Goal: Information Seeking & Learning: Learn about a topic

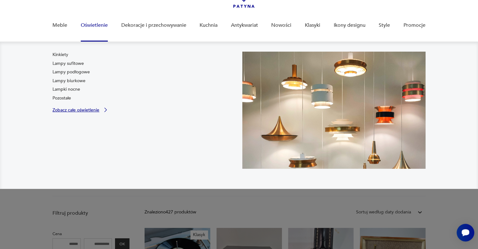
click at [98, 111] on p "Zobacz całe oświetlenie" at bounding box center [75, 110] width 47 height 4
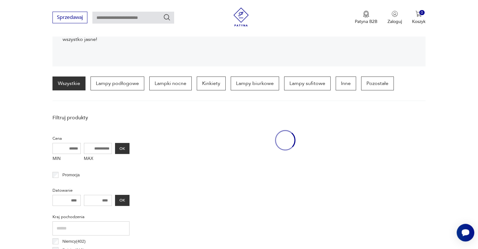
scroll to position [148, 0]
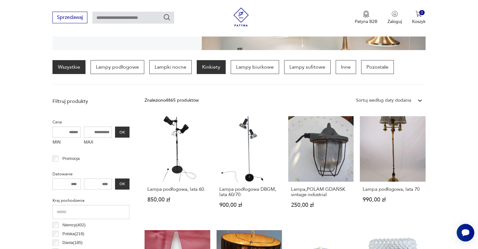
click at [210, 69] on p "Kinkiety" at bounding box center [211, 67] width 29 height 14
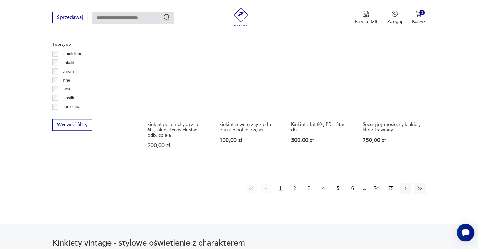
scroll to position [588, 0]
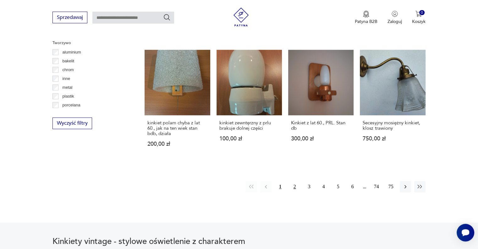
click at [293, 181] on button "2" at bounding box center [294, 186] width 11 height 11
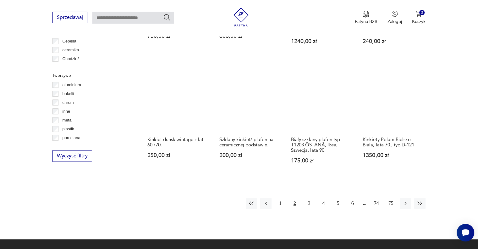
scroll to position [588, 0]
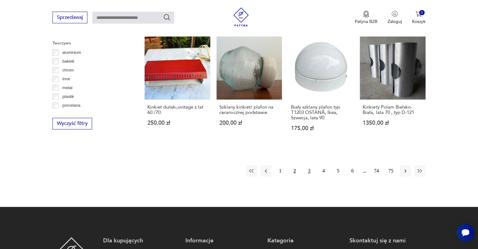
click at [311, 165] on button "3" at bounding box center [309, 170] width 11 height 11
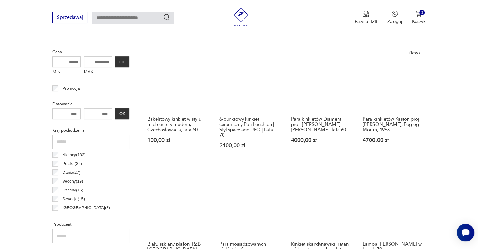
scroll to position [211, 0]
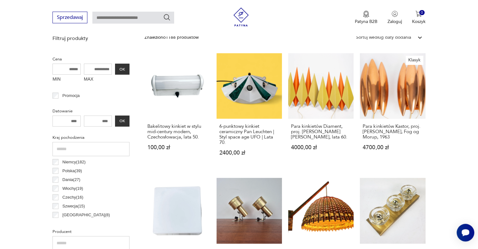
click at [90, 67] on input "MAX" at bounding box center [98, 68] width 28 height 11
type input "****"
click at [126, 66] on button "OK" at bounding box center [122, 68] width 14 height 11
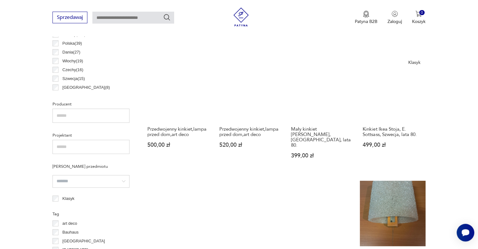
scroll to position [368, 0]
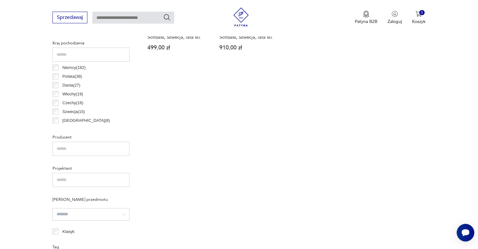
scroll to position [244, 0]
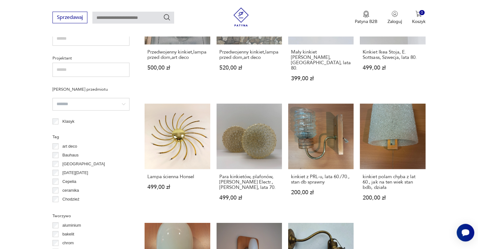
scroll to position [431, 0]
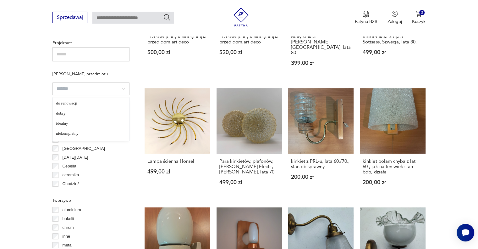
click at [75, 86] on input "search" at bounding box center [90, 88] width 77 height 13
click at [74, 50] on input "text" at bounding box center [90, 54] width 77 height 14
click at [74, 51] on input "text" at bounding box center [90, 54] width 77 height 14
click at [12, 125] on section "Filtruj produkty Cena MIN MAX **** OK Promocja Datowanie OK Kraj pochodzenia Ni…" at bounding box center [239, 93] width 478 height 562
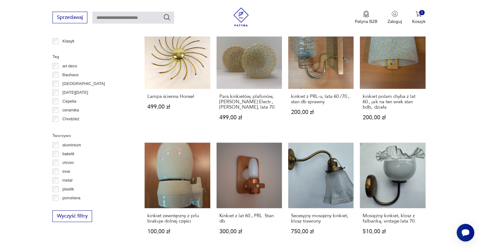
scroll to position [556, 0]
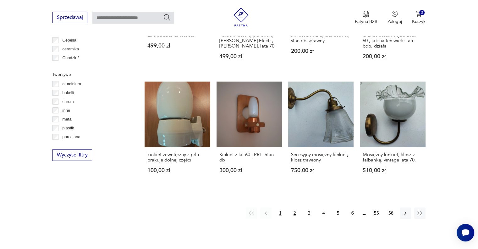
click at [293, 207] on button "2" at bounding box center [294, 212] width 11 height 11
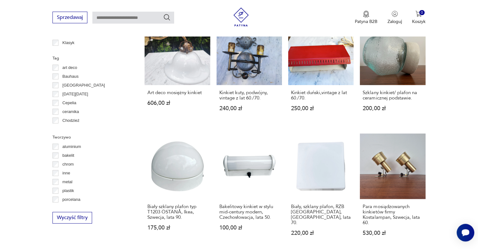
scroll to position [588, 0]
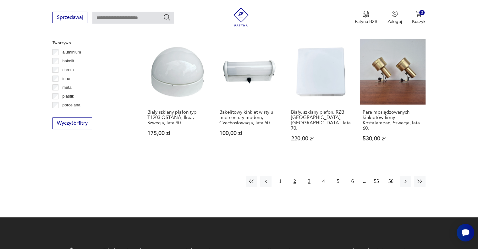
click at [307, 175] on button "3" at bounding box center [309, 180] width 11 height 11
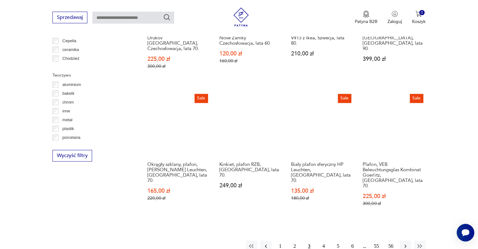
scroll to position [556, 0]
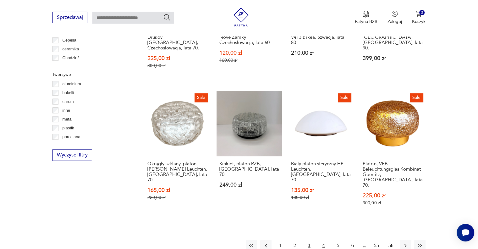
click at [321, 239] on button "4" at bounding box center [323, 244] width 11 height 11
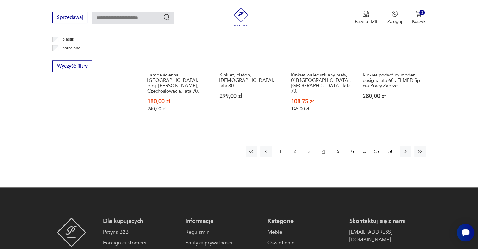
scroll to position [651, 0]
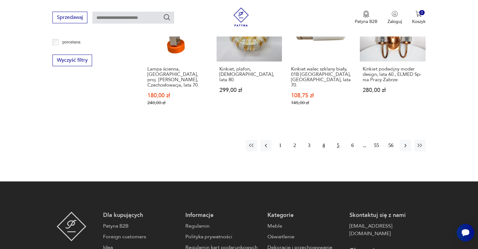
click at [338, 140] on button "5" at bounding box center [337, 145] width 11 height 11
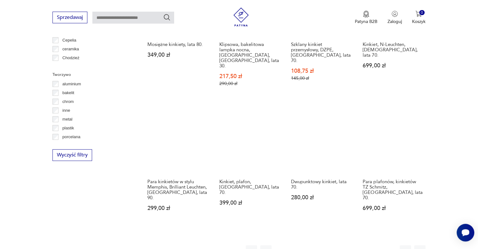
scroll to position [682, 0]
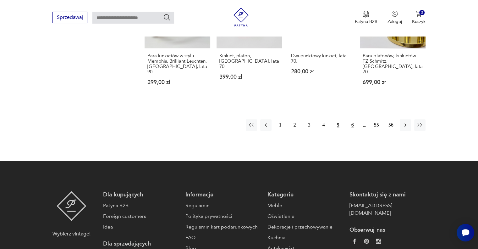
click at [352, 119] on button "6" at bounding box center [352, 124] width 11 height 11
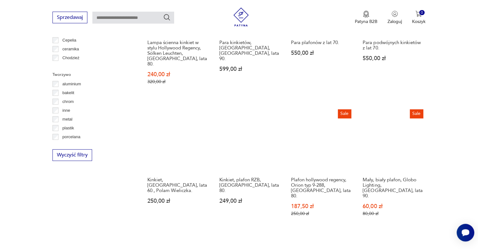
scroll to position [650, 0]
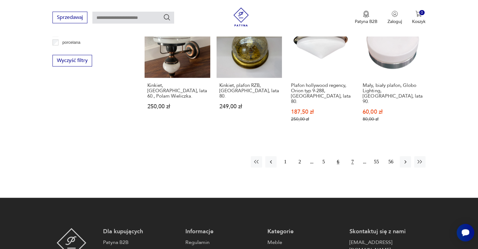
click at [355, 156] on button "7" at bounding box center [352, 161] width 11 height 11
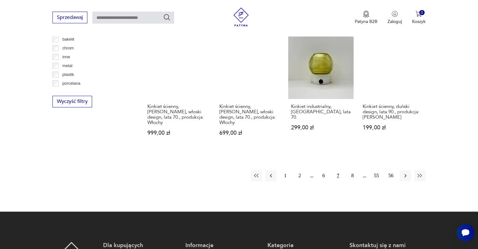
scroll to position [619, 0]
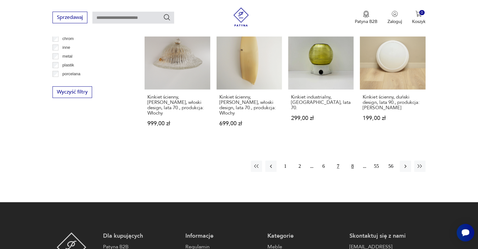
click at [352, 160] on button "8" at bounding box center [352, 165] width 11 height 11
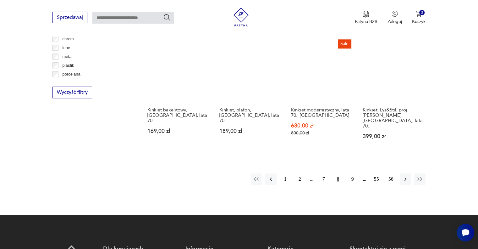
scroll to position [619, 0]
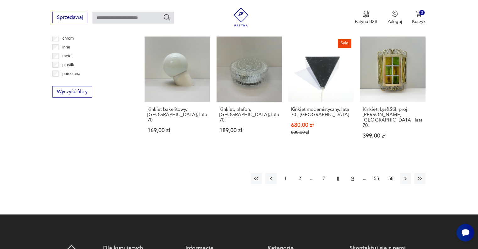
click at [350, 173] on button "9" at bounding box center [352, 178] width 11 height 11
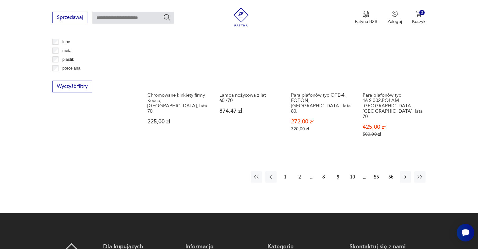
scroll to position [650, 0]
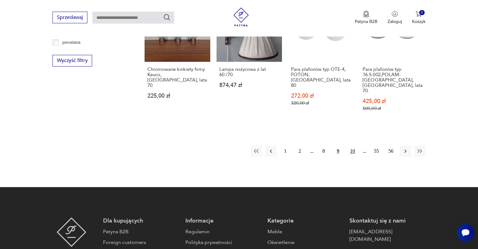
click at [352, 145] on button "10" at bounding box center [352, 150] width 11 height 11
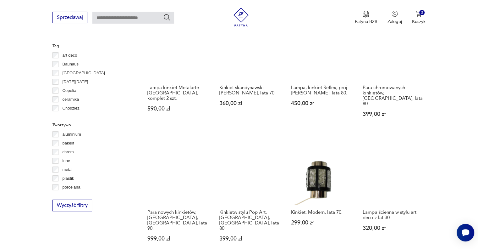
scroll to position [556, 0]
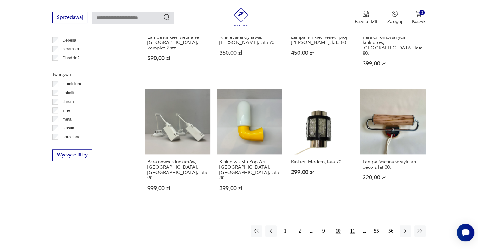
click at [353, 225] on button "11" at bounding box center [352, 230] width 11 height 11
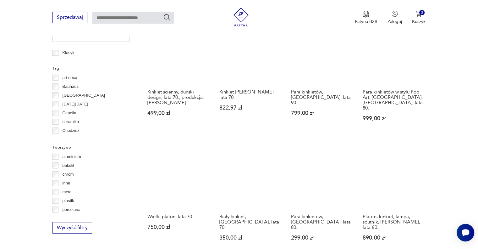
scroll to position [557, 0]
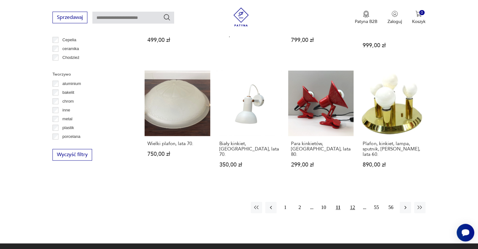
click at [354, 201] on button "12" at bounding box center [352, 206] width 11 height 11
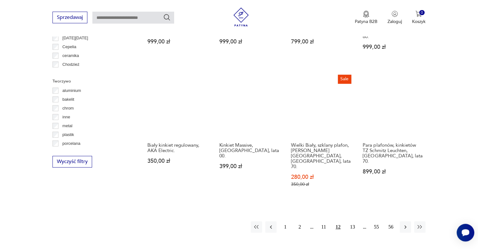
scroll to position [556, 0]
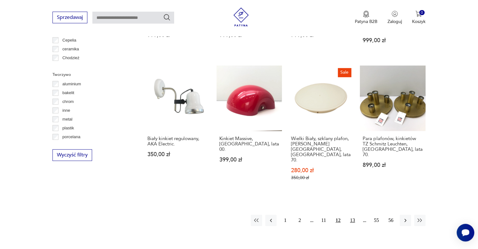
click at [352, 214] on button "13" at bounding box center [352, 219] width 11 height 11
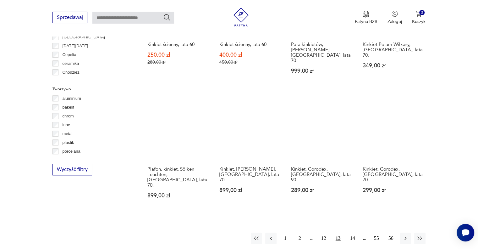
scroll to position [619, 0]
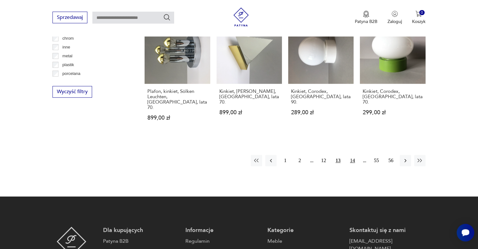
click at [353, 155] on button "14" at bounding box center [352, 160] width 11 height 11
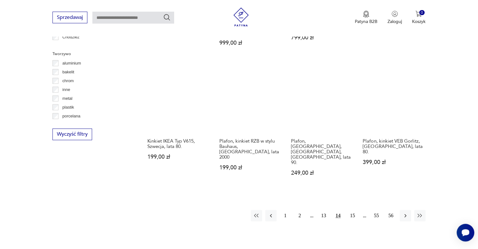
scroll to position [588, 0]
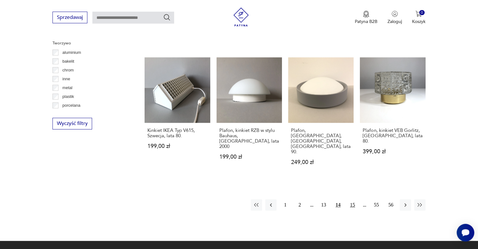
click at [354, 199] on button "15" at bounding box center [352, 204] width 11 height 11
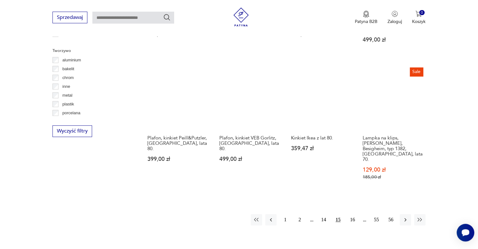
scroll to position [619, 0]
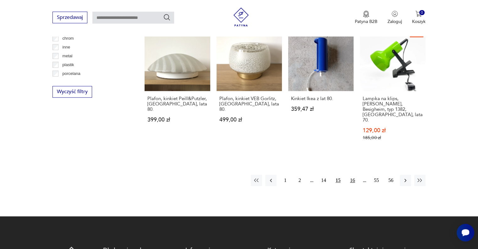
click at [355, 174] on button "16" at bounding box center [352, 179] width 11 height 11
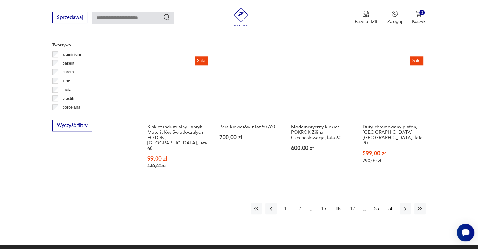
scroll to position [588, 0]
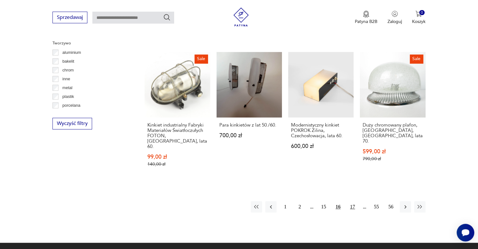
click at [351, 201] on button "17" at bounding box center [352, 206] width 11 height 11
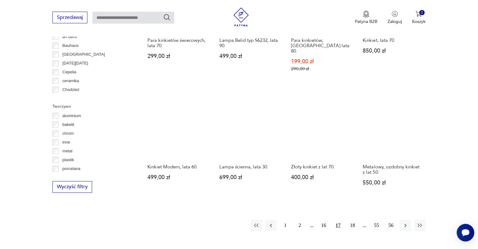
scroll to position [525, 0]
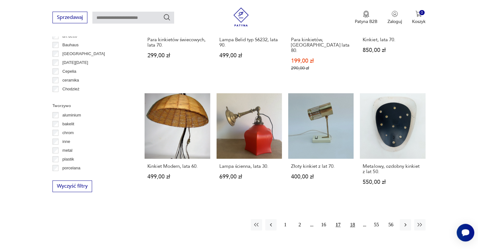
click at [354, 219] on button "18" at bounding box center [352, 224] width 11 height 11
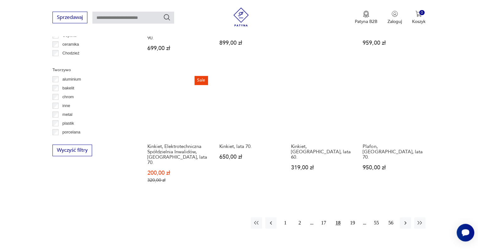
scroll to position [619, 0]
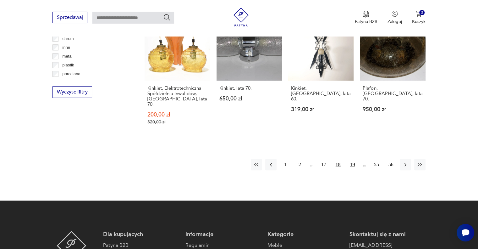
click at [355, 159] on button "19" at bounding box center [352, 164] width 11 height 11
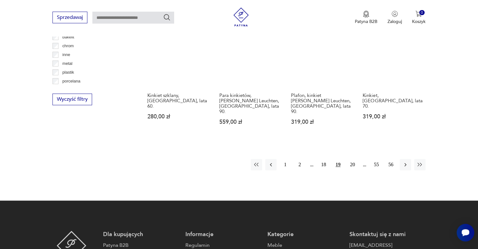
scroll to position [619, 0]
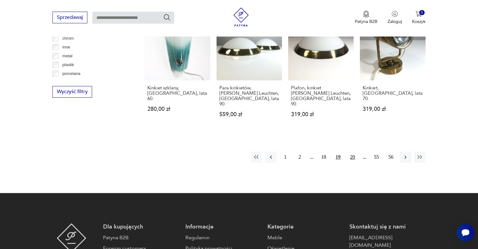
click at [352, 151] on button "20" at bounding box center [352, 156] width 11 height 11
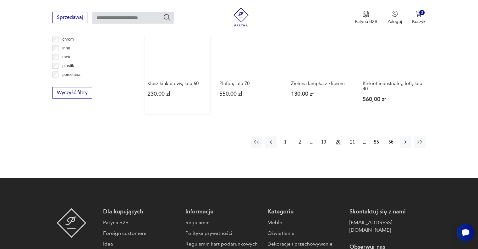
scroll to position [619, 0]
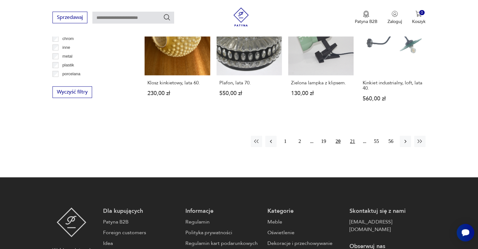
click at [351, 135] on button "21" at bounding box center [352, 140] width 11 height 11
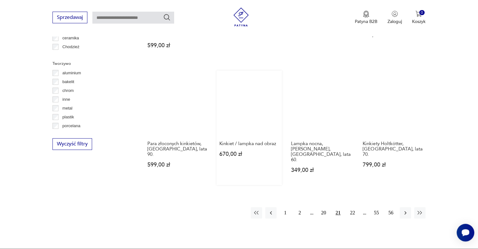
scroll to position [557, 0]
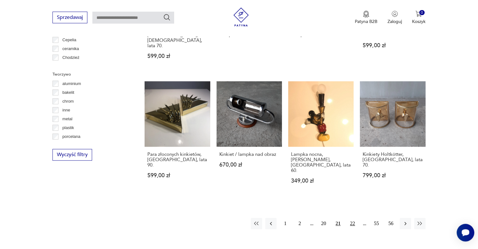
click at [351, 217] on button "22" at bounding box center [352, 222] width 11 height 11
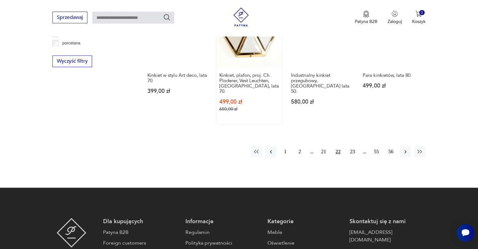
scroll to position [650, 0]
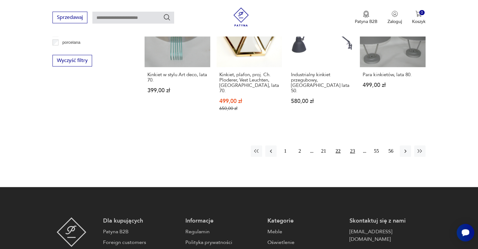
click at [351, 145] on button "23" at bounding box center [352, 150] width 11 height 11
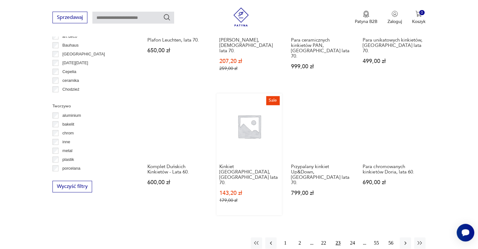
scroll to position [556, 0]
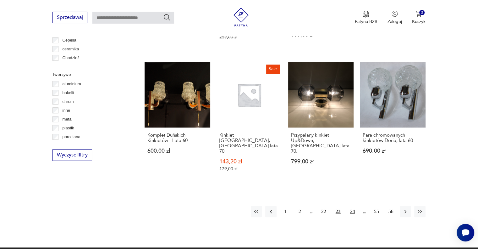
click at [354, 206] on button "24" at bounding box center [352, 211] width 11 height 11
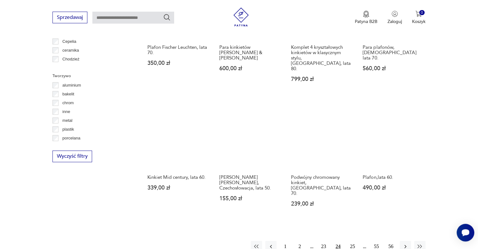
scroll to position [557, 0]
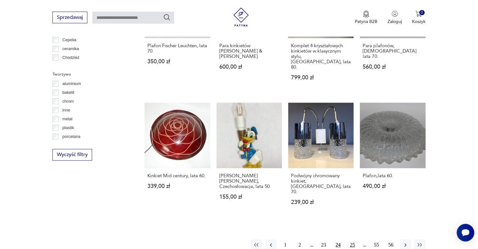
click at [352, 239] on button "25" at bounding box center [352, 244] width 11 height 11
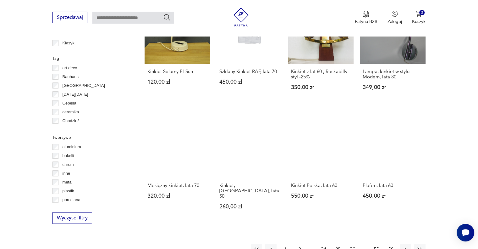
scroll to position [525, 0]
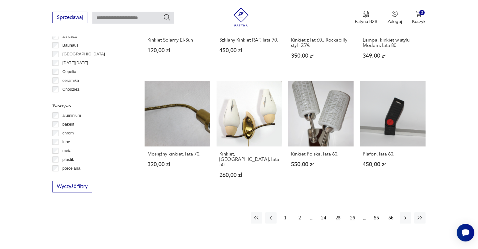
click at [350, 212] on button "26" at bounding box center [352, 217] width 11 height 11
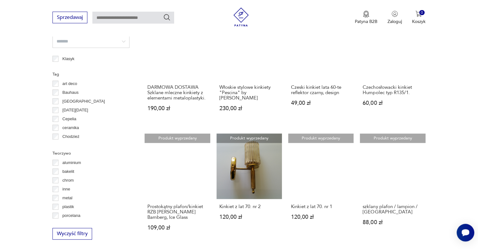
scroll to position [557, 0]
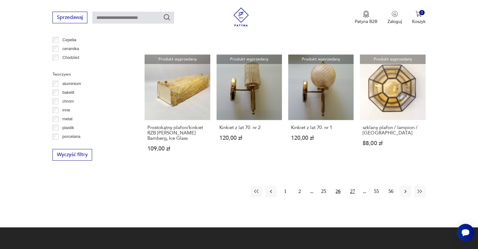
click at [353, 189] on button "27" at bounding box center [352, 190] width 11 height 11
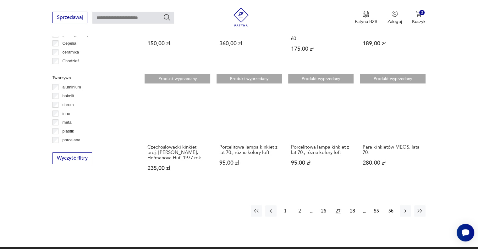
scroll to position [556, 0]
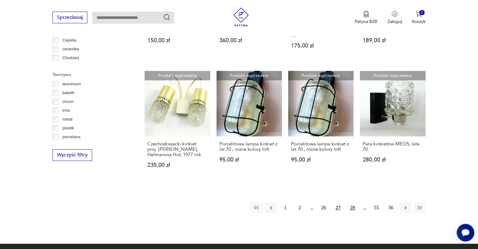
click at [351, 202] on button "28" at bounding box center [352, 207] width 11 height 11
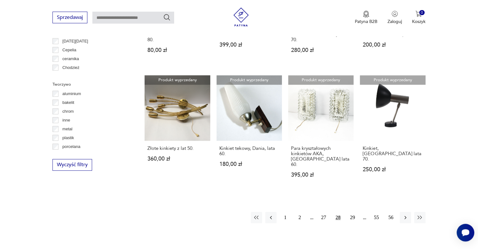
scroll to position [588, 0]
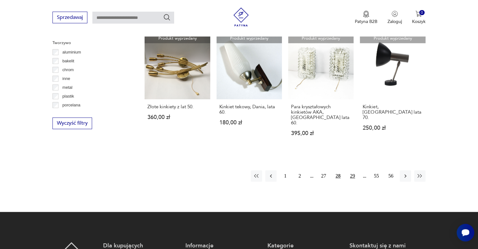
click at [352, 170] on button "29" at bounding box center [352, 175] width 11 height 11
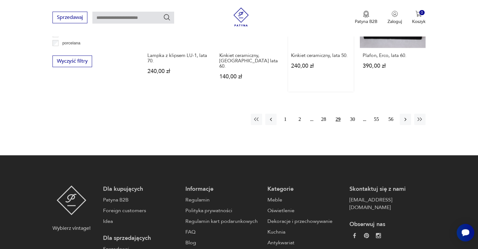
scroll to position [650, 0]
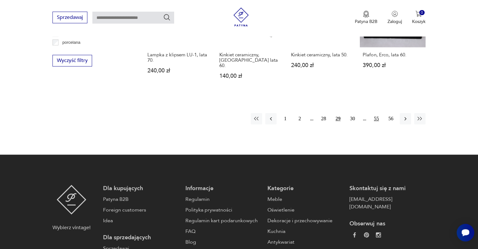
click at [378, 113] on button "55" at bounding box center [376, 118] width 11 height 11
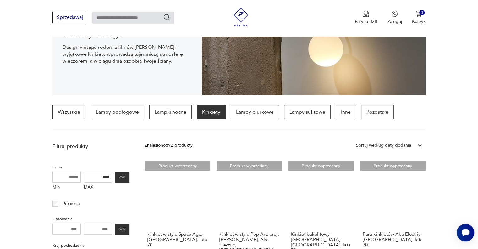
scroll to position [85, 0]
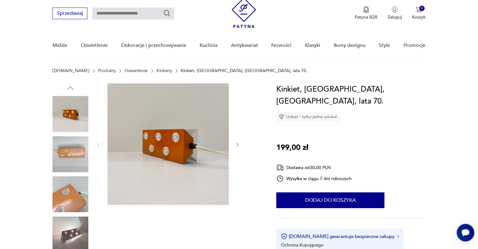
scroll to position [31, 0]
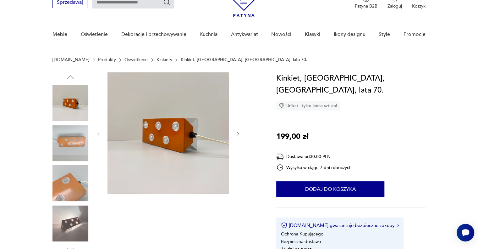
click at [239, 133] on icon "button" at bounding box center [237, 133] width 5 height 5
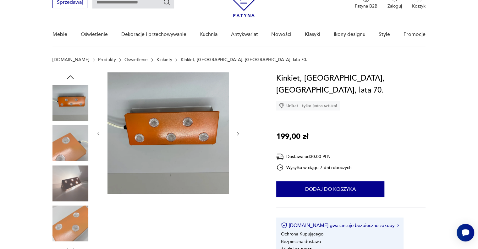
click at [239, 133] on icon "button" at bounding box center [237, 133] width 5 height 5
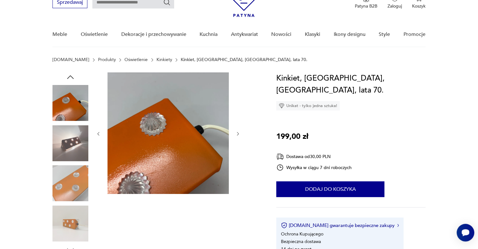
click at [239, 133] on icon "button" at bounding box center [237, 133] width 5 height 5
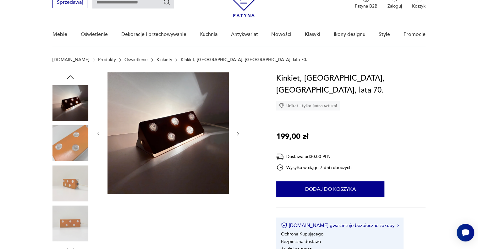
click at [239, 133] on icon "button" at bounding box center [237, 133] width 5 height 5
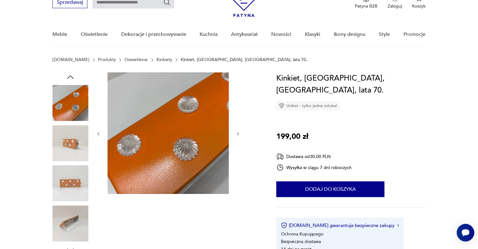
click at [239, 133] on icon "button" at bounding box center [237, 133] width 5 height 5
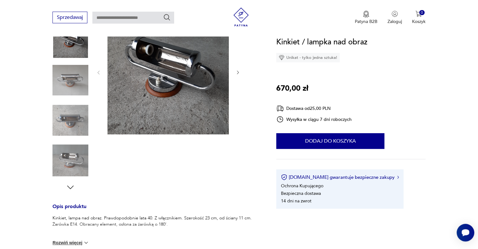
click at [235, 73] on icon "button" at bounding box center [237, 72] width 5 height 5
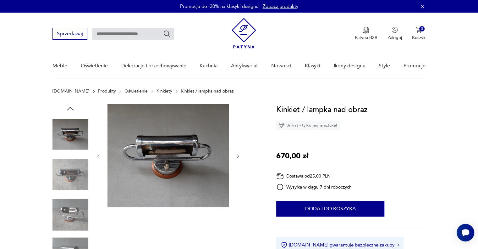
click at [72, 174] on img at bounding box center [70, 174] width 36 height 36
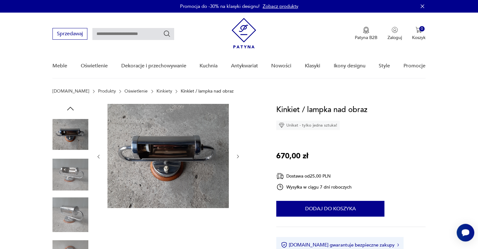
click at [74, 210] on img at bounding box center [70, 214] width 36 height 36
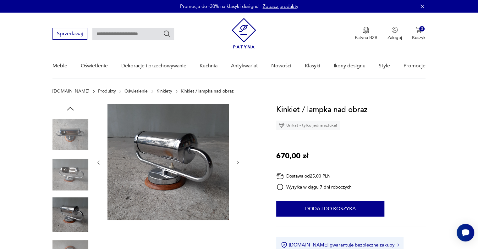
click at [70, 181] on img at bounding box center [70, 174] width 36 height 36
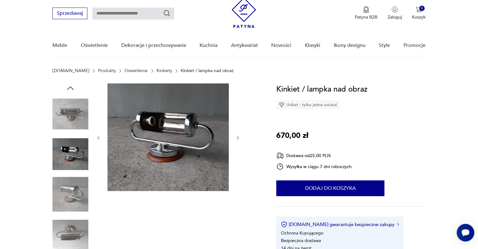
scroll to position [31, 0]
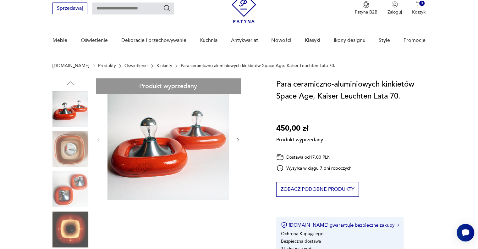
scroll to position [63, 0]
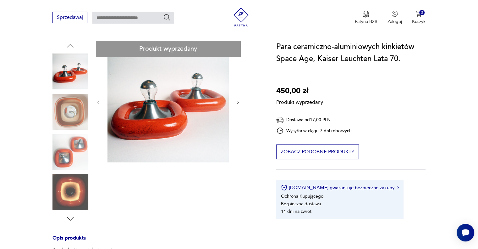
click at [68, 159] on div "Produkt wyprzedany Opis produktu Para kinkietów w stylu Space Age Lampy są wyko…" at bounding box center [156, 201] width 209 height 320
click at [238, 101] on div "Produkt wyprzedany Opis produktu Para kinkietów w stylu Space Age Lampy są wyko…" at bounding box center [156, 201] width 209 height 320
drag, startPoint x: 48, startPoint y: 110, endPoint x: 68, endPoint y: 110, distance: 20.1
click at [49, 110] on section "Produkt wyprzedany Opis produktu Para kinkietów w stylu Space Age Lampy są wyko…" at bounding box center [239, 208] width 478 height 335
drag, startPoint x: 71, startPoint y: 110, endPoint x: 71, endPoint y: 113, distance: 3.8
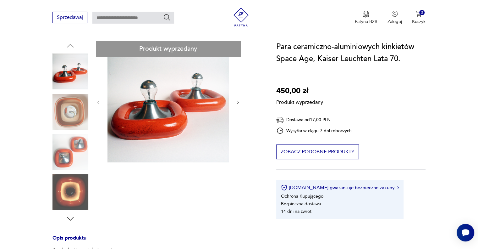
click at [71, 110] on div "Produkt wyprzedany Opis produktu Para kinkietów w stylu Space Age Lampy są wyko…" at bounding box center [156, 201] width 209 height 320
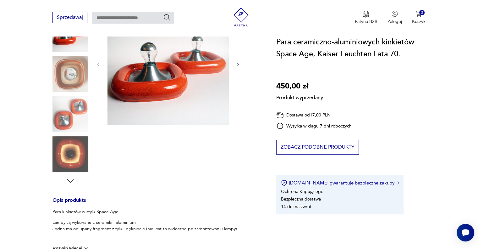
scroll to position [94, 0]
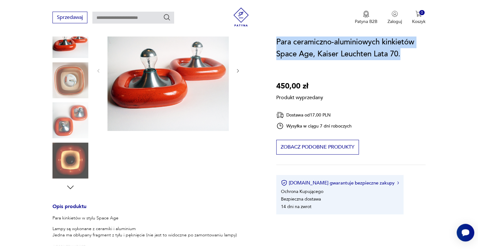
drag, startPoint x: 402, startPoint y: 54, endPoint x: 277, endPoint y: 42, distance: 125.0
click at [277, 42] on h1 "Para ceramiczno-aluminiowych kinkietów Space Age, Kaiser Leuchten Lata 70." at bounding box center [350, 48] width 149 height 24
copy h1 "Para ceramiczno-aluminiowych kinkietów Space Age, Kaiser Leuchten Lata 70."
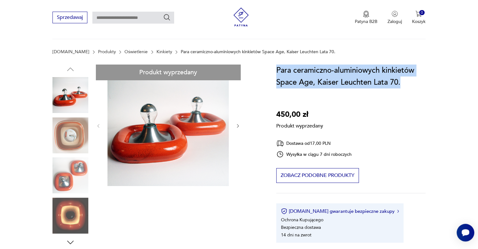
scroll to position [0, 0]
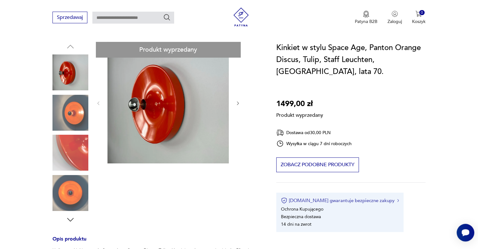
scroll to position [63, 0]
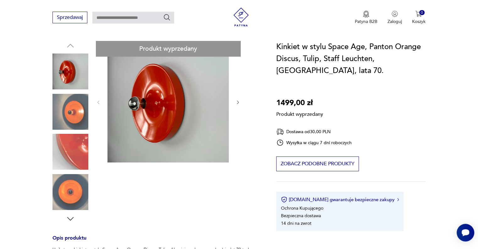
click at [315, 155] on div "Kinkiet w stylu Space Age, Panton Orange Discus, Tulip, Staff Leuchten, Niemcy,…" at bounding box center [350, 136] width 149 height 190
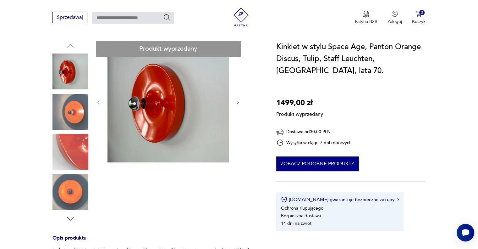
click at [315, 162] on button "Zobacz podobne produkty" at bounding box center [317, 163] width 83 height 15
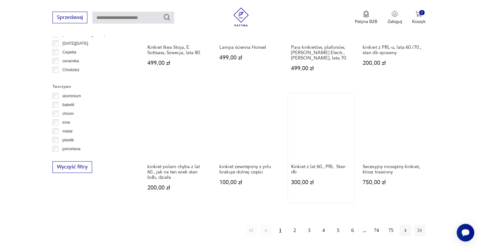
scroll to position [543, 0]
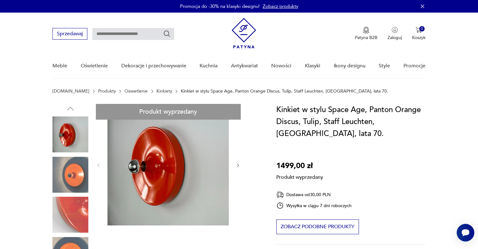
click at [140, 29] on input "text" at bounding box center [133, 34] width 82 height 12
type input "*********"
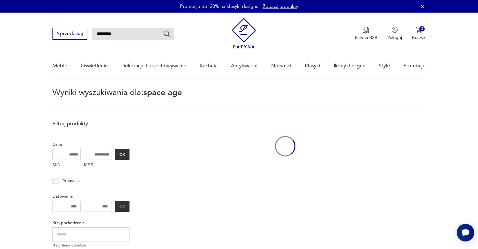
scroll to position [22, 0]
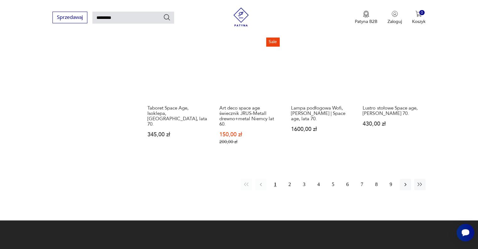
scroll to position [494, 0]
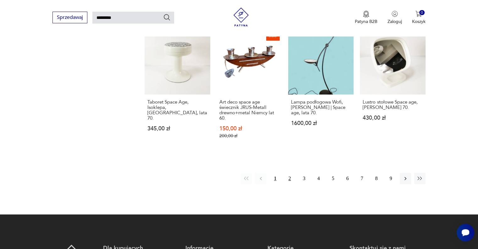
click at [288, 173] on button "2" at bounding box center [289, 178] width 11 height 11
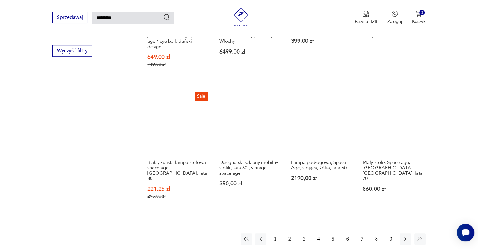
scroll to position [462, 0]
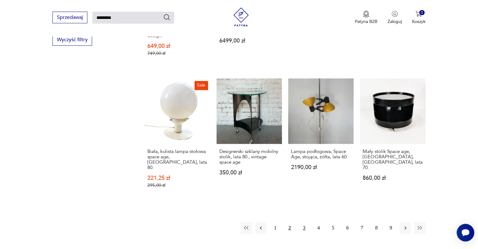
click at [303, 222] on button "3" at bounding box center [304, 227] width 11 height 11
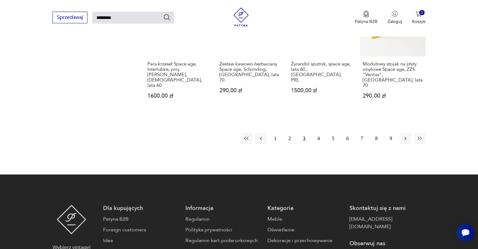
scroll to position [525, 0]
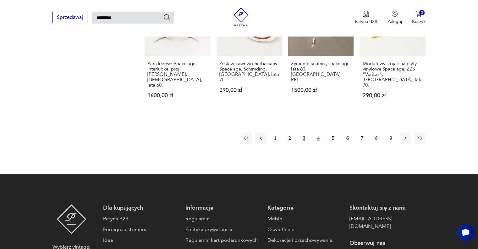
click at [322, 132] on button "4" at bounding box center [318, 137] width 11 height 11
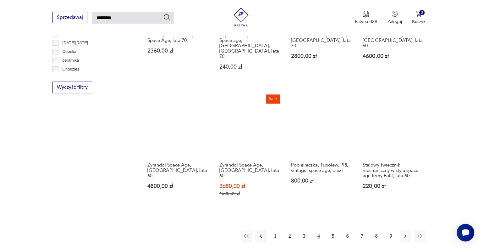
scroll to position [462, 0]
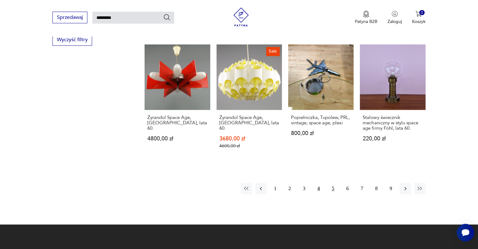
click at [333, 183] on button "5" at bounding box center [332, 188] width 11 height 11
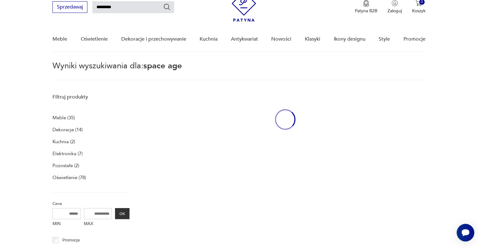
scroll to position [22, 0]
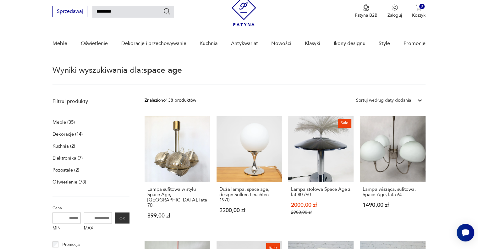
click at [73, 183] on p "Oświetlenie (78)" at bounding box center [69, 181] width 34 height 9
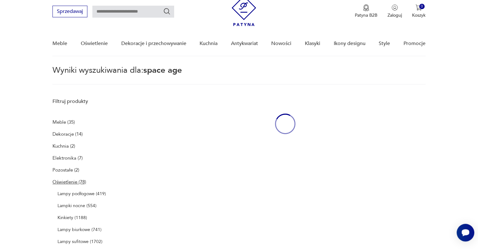
type input "*********"
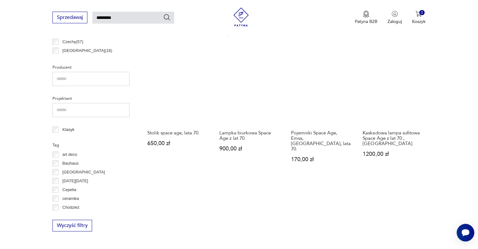
scroll to position [431, 0]
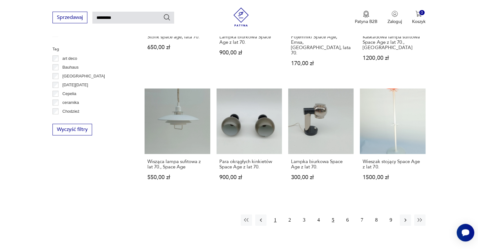
click at [274, 214] on button "1" at bounding box center [275, 219] width 11 height 11
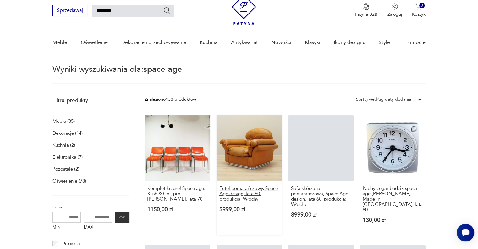
scroll to position [22, 0]
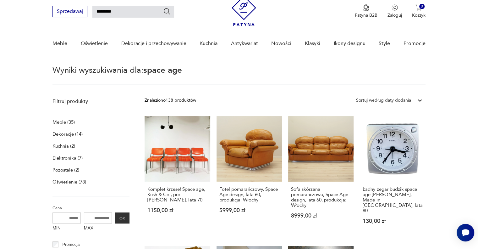
click at [60, 183] on p "Oświetlenie (78)" at bounding box center [69, 181] width 34 height 9
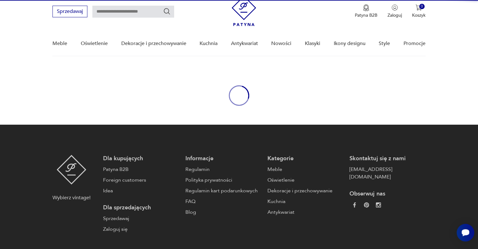
type input "*********"
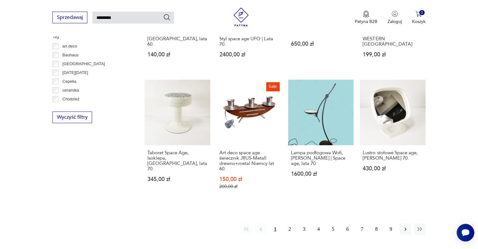
scroll to position [462, 0]
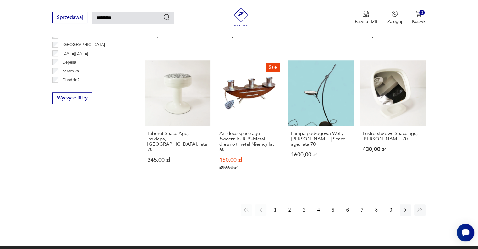
click at [288, 204] on button "2" at bounding box center [289, 209] width 11 height 11
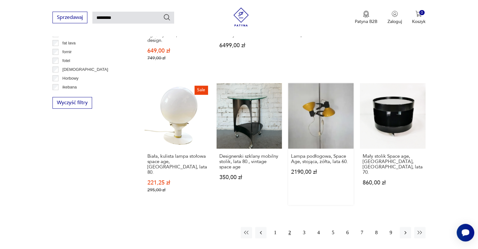
scroll to position [494, 0]
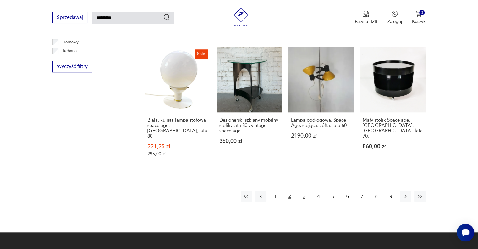
click at [304, 190] on button "3" at bounding box center [304, 195] width 11 height 11
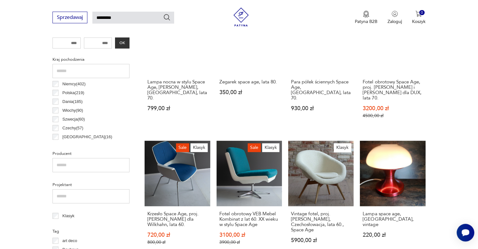
scroll to position [242, 0]
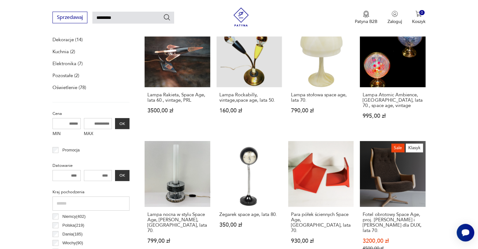
click at [69, 87] on p "Oświetlenie (78)" at bounding box center [69, 87] width 34 height 9
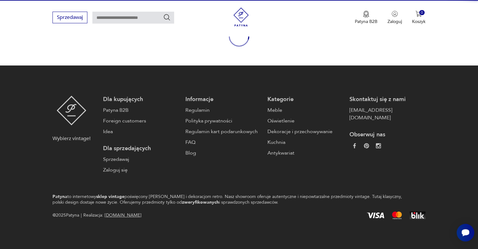
type input "*********"
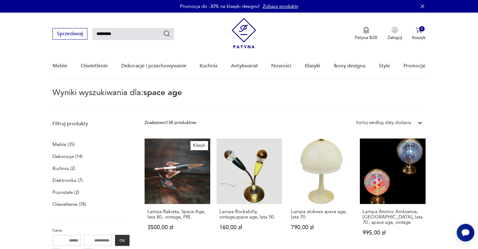
click at [75, 203] on p "Oświetlenie (78)" at bounding box center [69, 204] width 34 height 9
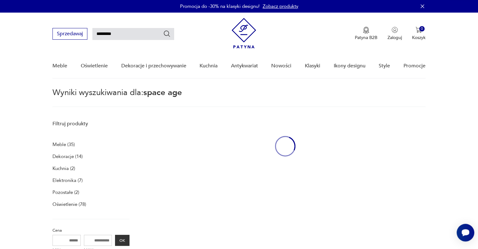
scroll to position [22, 0]
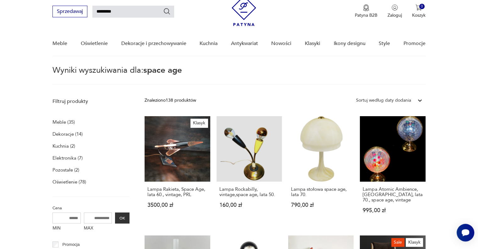
click at [70, 169] on p "Pozostałe (2)" at bounding box center [65, 169] width 27 height 9
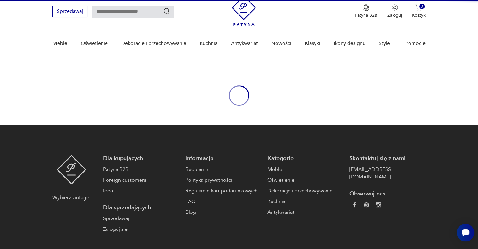
type input "*********"
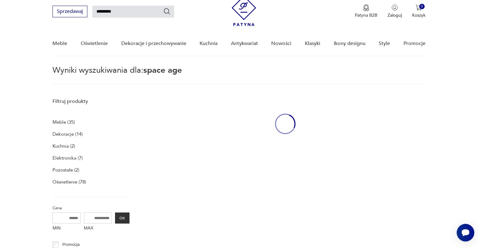
scroll to position [22, 0]
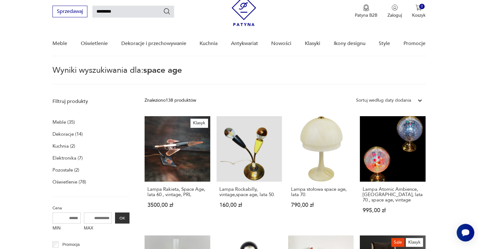
click at [74, 182] on p "Oświetlenie (78)" at bounding box center [69, 181] width 34 height 9
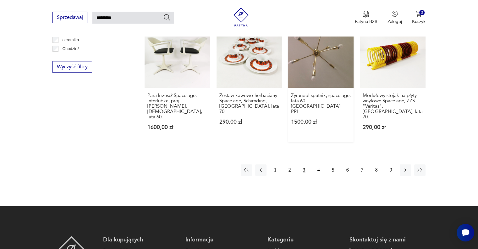
scroll to position [494, 0]
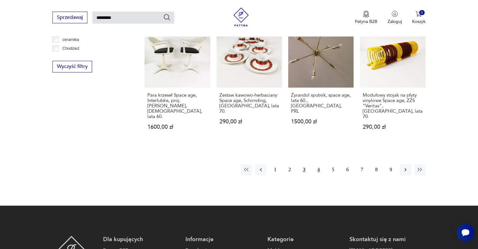
click at [319, 164] on button "4" at bounding box center [318, 169] width 11 height 11
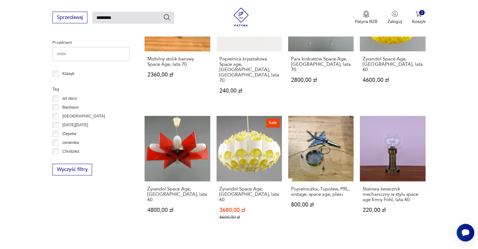
scroll to position [494, 0]
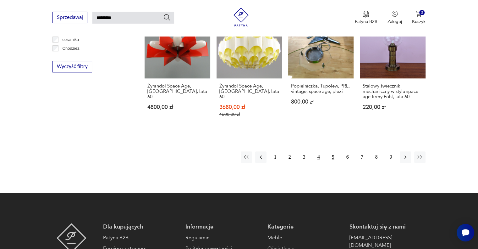
click at [331, 151] on button "5" at bounding box center [332, 156] width 11 height 11
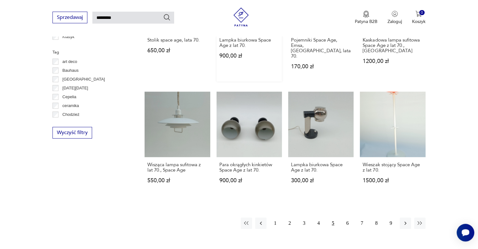
scroll to position [431, 0]
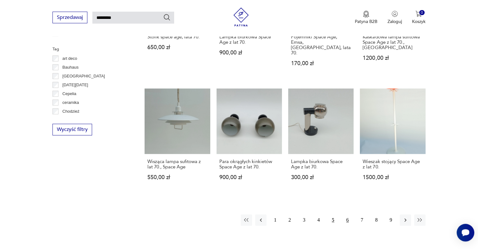
click at [348, 214] on button "6" at bounding box center [347, 219] width 11 height 11
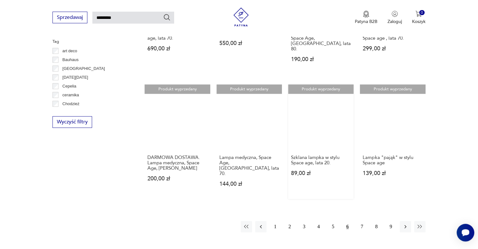
scroll to position [494, 0]
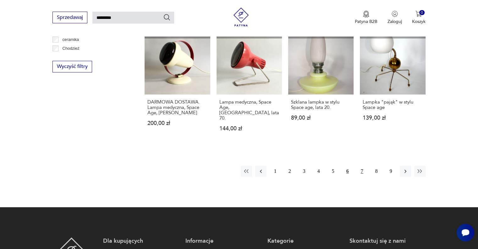
drag, startPoint x: 365, startPoint y: 142, endPoint x: 360, endPoint y: 143, distance: 5.4
click at [365, 165] on button "7" at bounding box center [361, 170] width 11 height 11
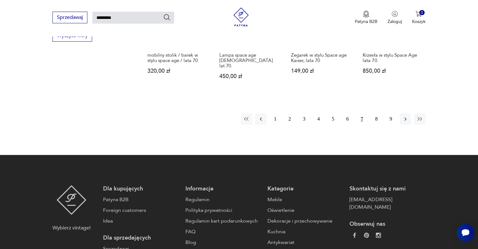
scroll to position [525, 0]
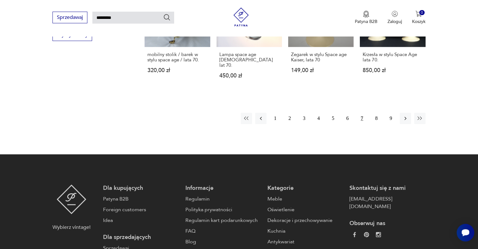
click at [362, 112] on button "7" at bounding box center [361, 117] width 11 height 11
click at [378, 112] on button "8" at bounding box center [376, 117] width 11 height 11
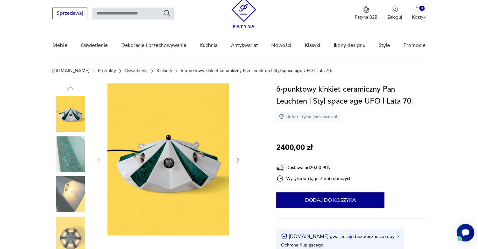
scroll to position [31, 0]
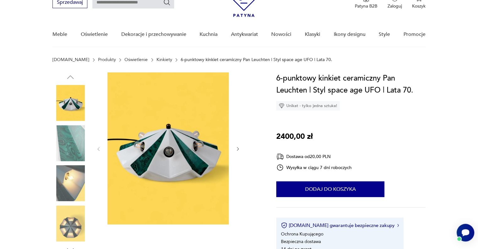
click at [69, 220] on img at bounding box center [70, 223] width 36 height 36
